Goal: Task Accomplishment & Management: Manage account settings

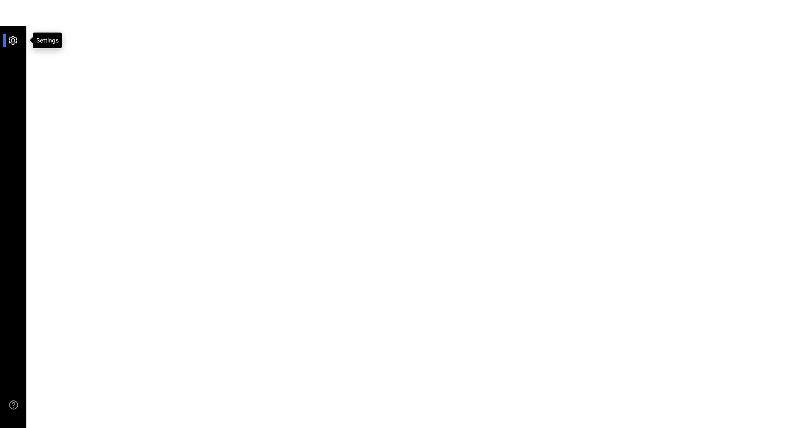
click at [17, 38] on div at bounding box center [17, 40] width 18 height 13
click at [7, 38] on li at bounding box center [13, 40] width 20 height 13
